Goal: Use online tool/utility: Utilize a website feature to perform a specific function

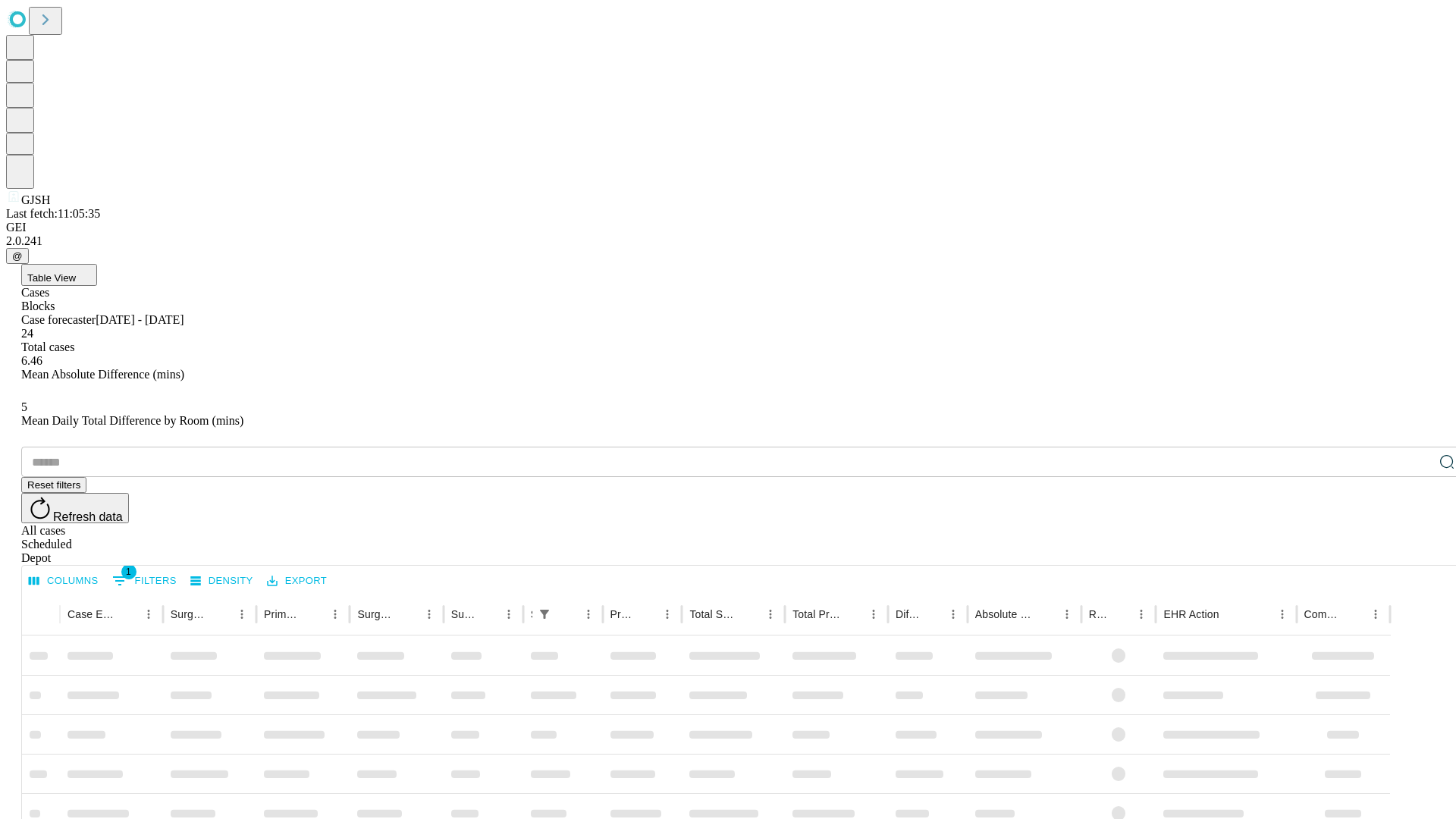
click at [76, 272] on span "Table View" at bounding box center [52, 278] width 49 height 11
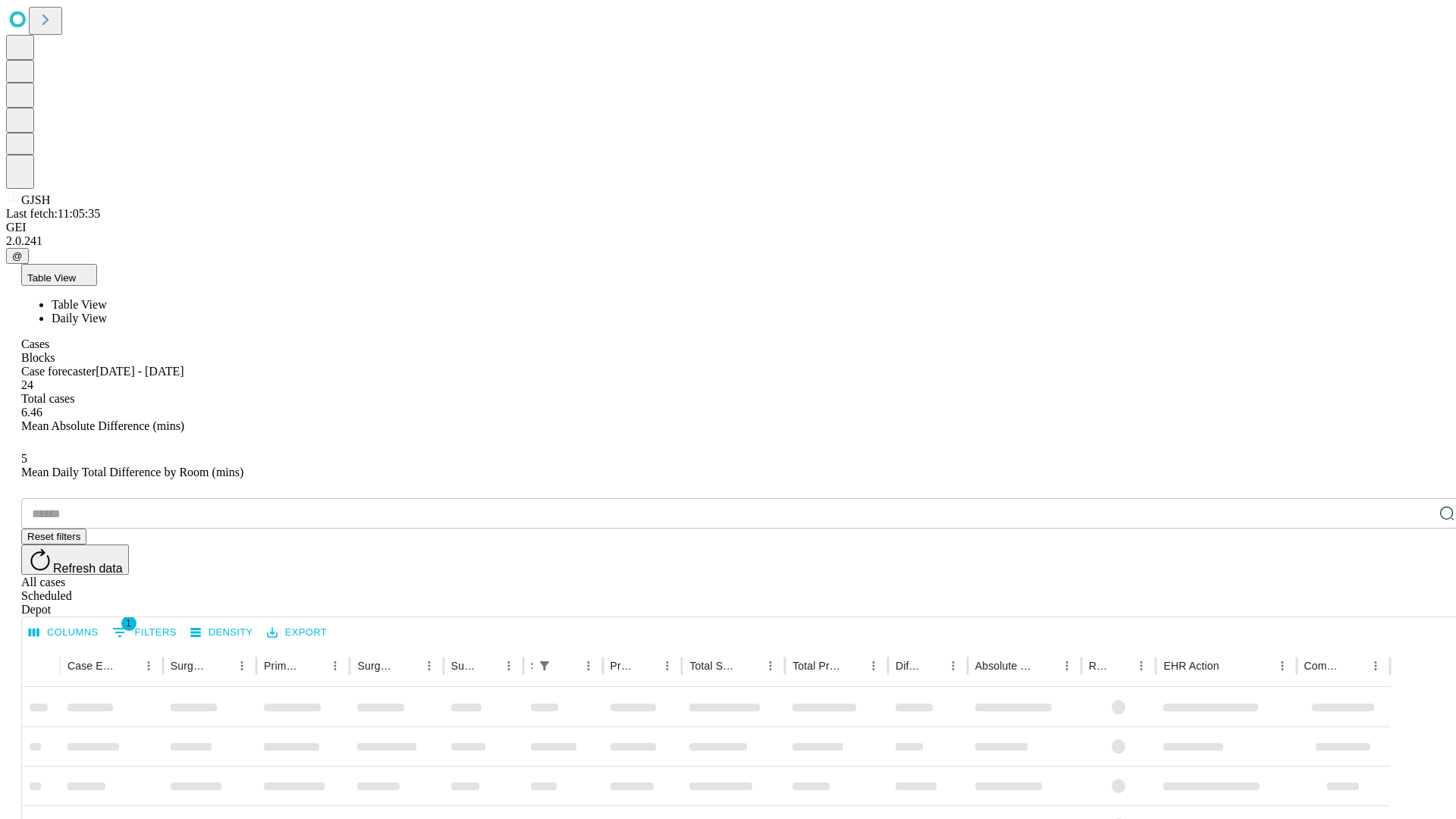
click at [107, 312] on span "Daily View" at bounding box center [79, 319] width 55 height 13
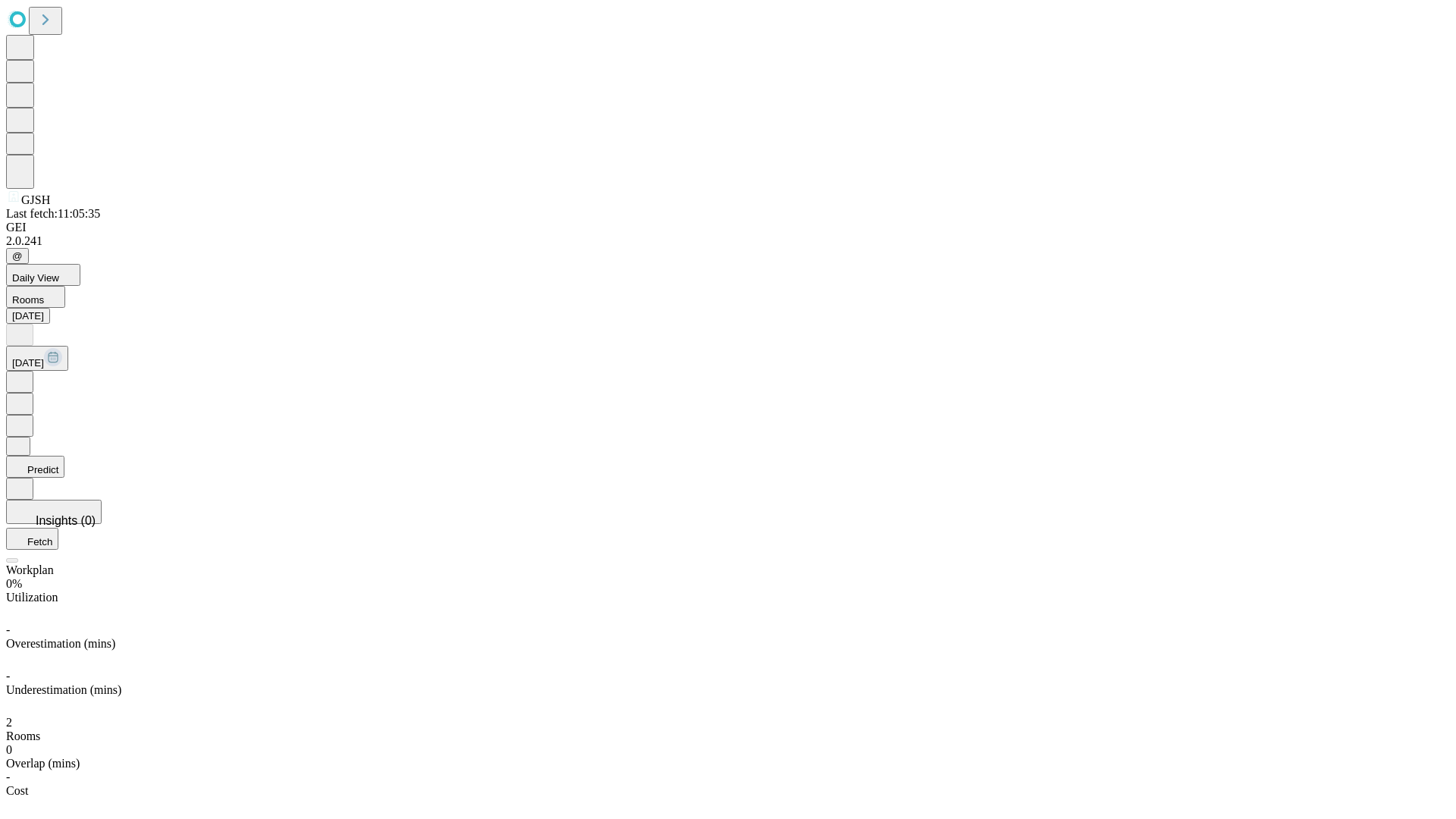
click at [64, 456] on button "Predict" at bounding box center [35, 466] width 59 height 22
